Goal: Task Accomplishment & Management: Use online tool/utility

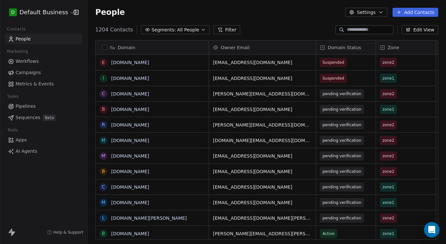
scroll to position [215, 358]
click at [34, 63] on span "Workflows" at bounding box center [27, 61] width 23 height 7
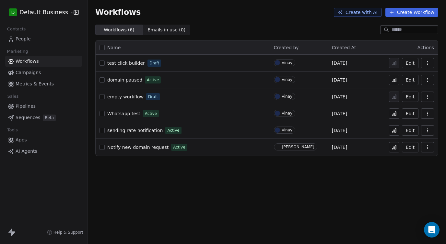
click at [214, 209] on div "Workflows Create with AI Create Workflow Workflows ( 6 ) Workflows ( 6 ) Emails…" at bounding box center [267, 122] width 358 height 244
click at [131, 149] on span "Notify new domain request" at bounding box center [137, 147] width 61 height 5
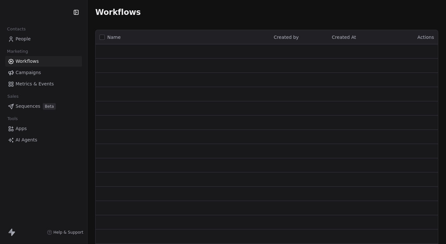
click at [212, 21] on div "Workflows" at bounding box center [267, 12] width 358 height 25
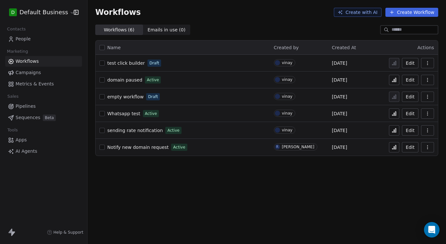
click at [401, 15] on button "Create Workflow" at bounding box center [411, 12] width 53 height 9
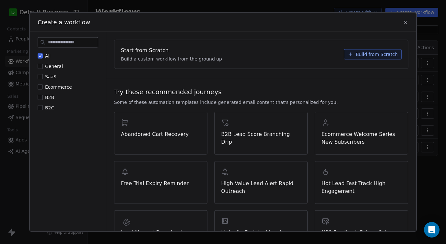
click at [365, 53] on span "Build from Scratch" at bounding box center [377, 54] width 42 height 6
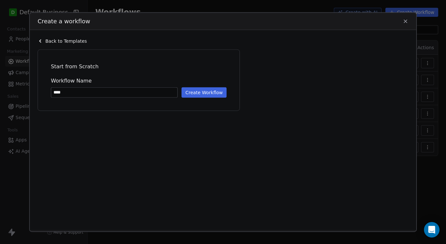
type input "****"
click at [204, 97] on button "Create Workflow" at bounding box center [203, 93] width 45 height 10
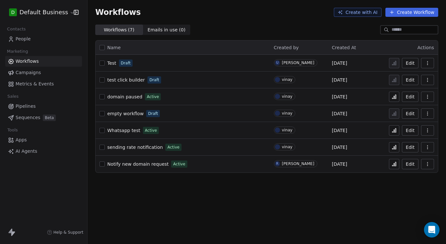
click at [111, 64] on span "Test" at bounding box center [111, 63] width 9 height 5
